Goal: Task Accomplishment & Management: Manage account settings

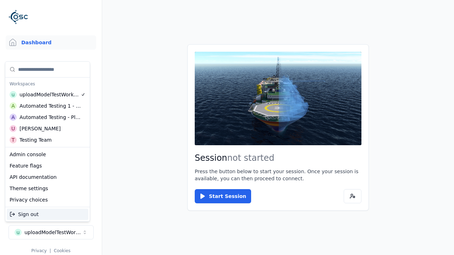
click at [48, 117] on div "Automated Testing - Playwright" at bounding box center [50, 117] width 61 height 7
click at [227, 128] on html "Support Dashboard Assets 3D Models Scenes Datasets Recordings Support Documenta…" at bounding box center [227, 127] width 454 height 255
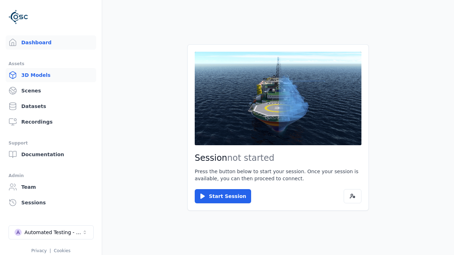
click at [51, 75] on link "3D Models" at bounding box center [51, 75] width 90 height 14
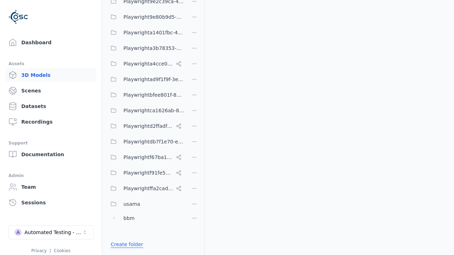
click at [125, 245] on link "Create folder" at bounding box center [127, 244] width 33 height 7
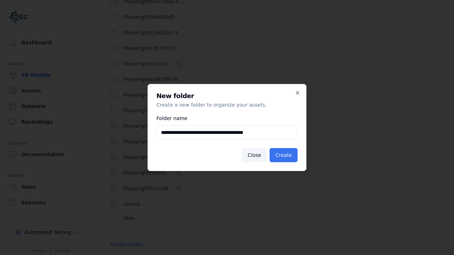
type input "**********"
click at [285, 155] on button "Create" at bounding box center [284, 155] width 28 height 14
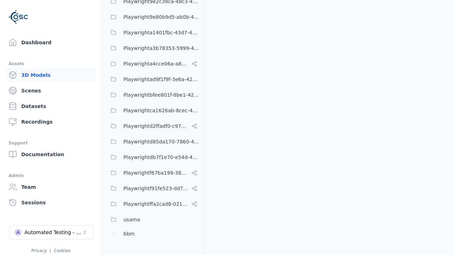
scroll to position [296, 0]
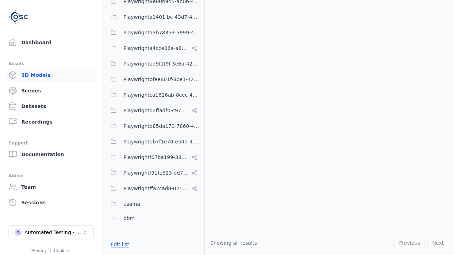
click at [118, 245] on button "Edit list" at bounding box center [119, 244] width 27 height 13
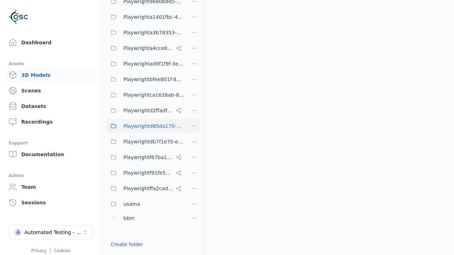
click at [194, 126] on html "Support Dashboard Assets 3D Models Scenes Datasets Recordings Support Documenta…" at bounding box center [227, 127] width 454 height 255
click at [194, 164] on div "Rename" at bounding box center [197, 163] width 48 height 11
